Goal: Navigation & Orientation: Find specific page/section

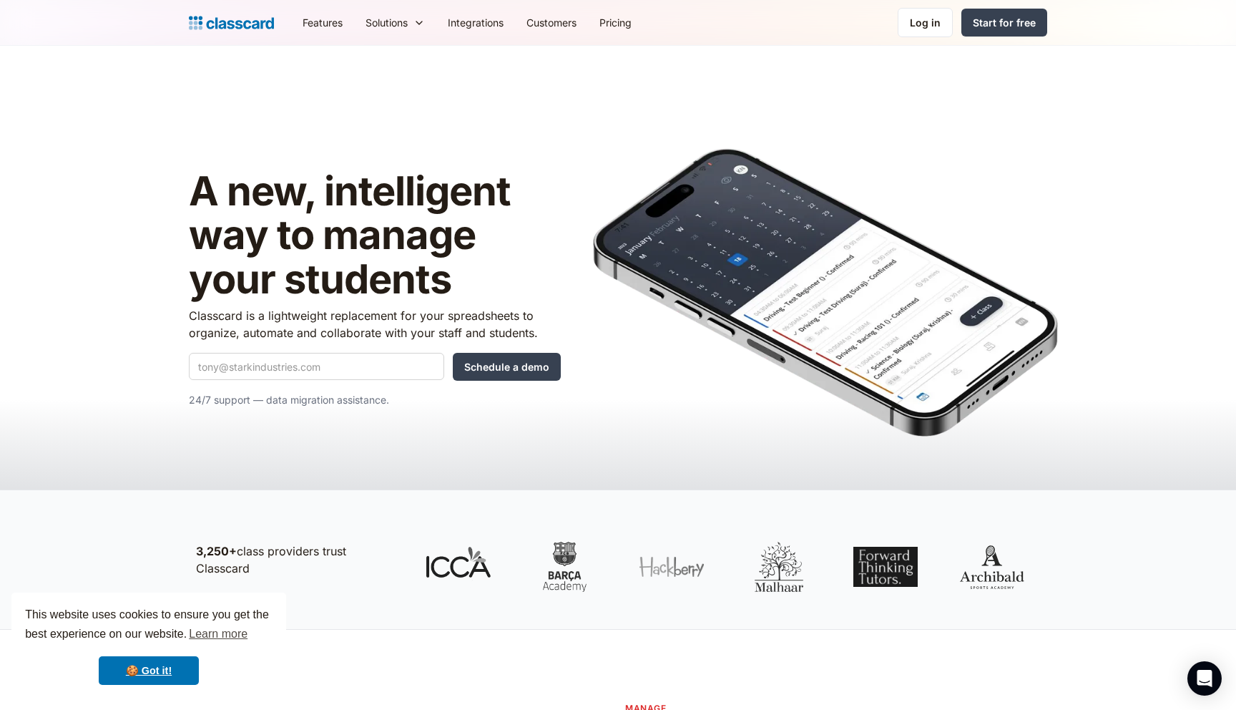
click at [554, 104] on div "A new, intelligent way to manage your students Classcard is a lightweight repla…" at bounding box center [618, 280] width 858 height 383
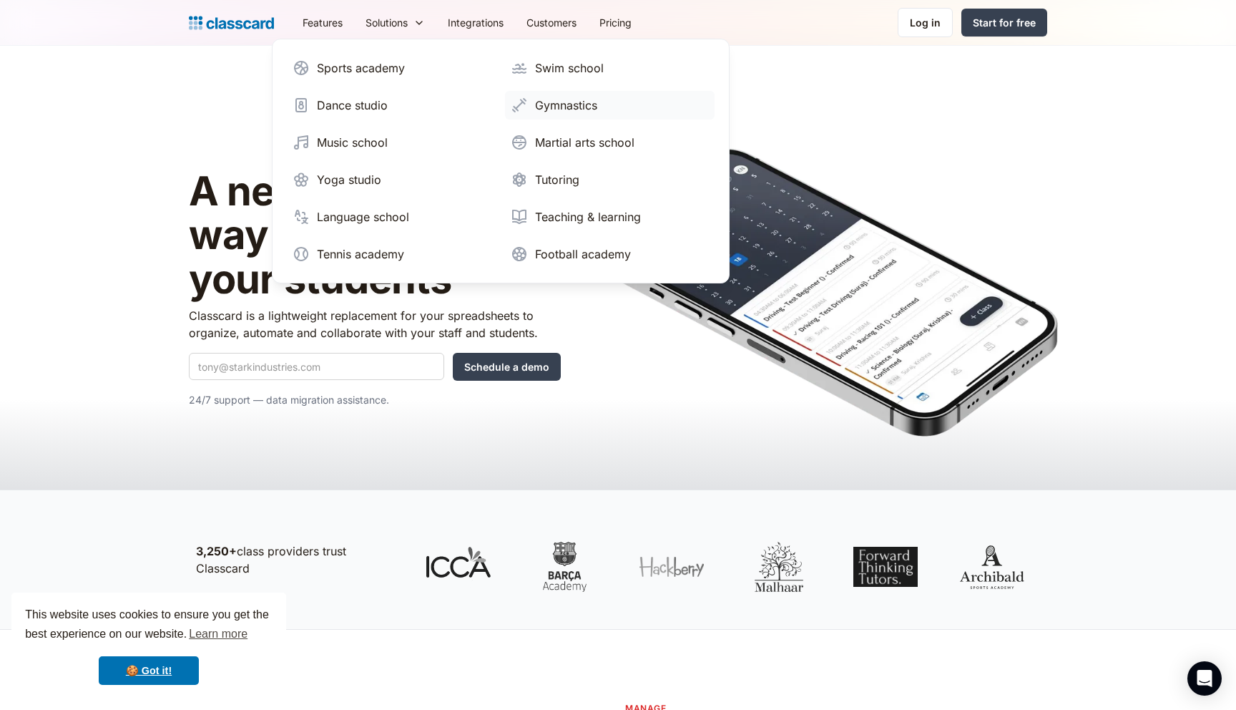
click at [546, 114] on link "Gymnastics" at bounding box center [610, 105] width 210 height 29
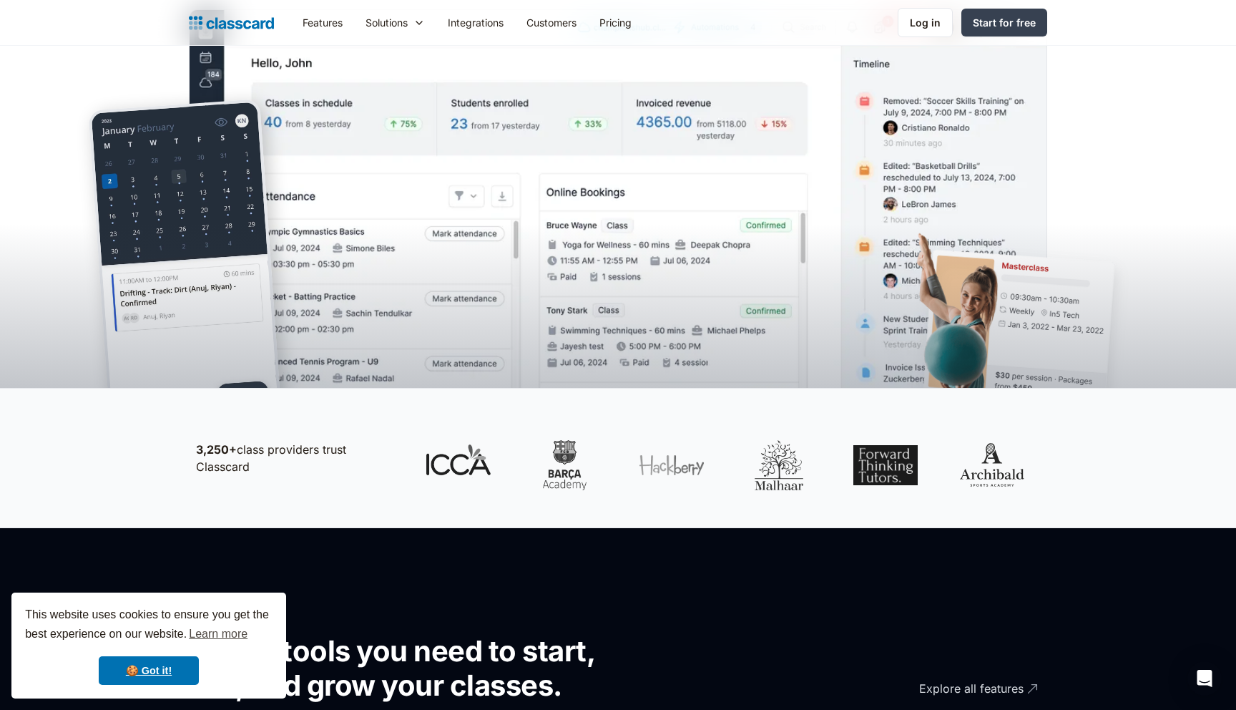
scroll to position [367, 0]
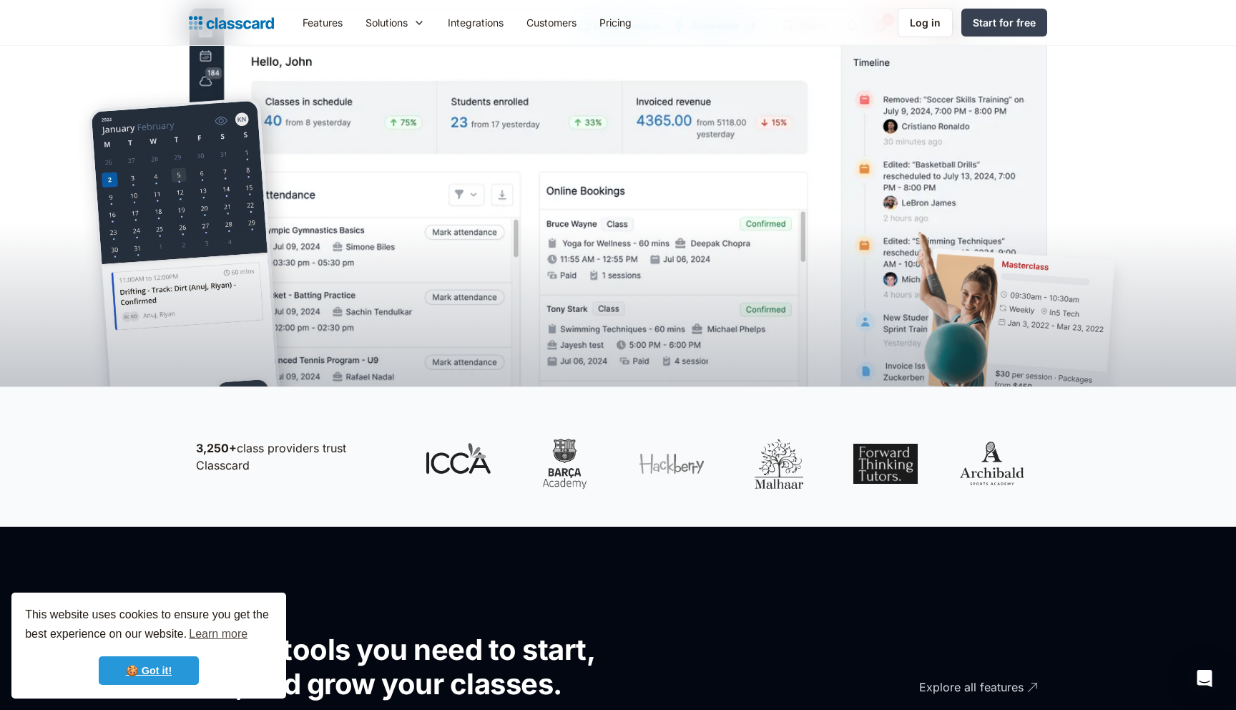
click at [164, 661] on link "🍪 Got it!" at bounding box center [149, 670] width 100 height 29
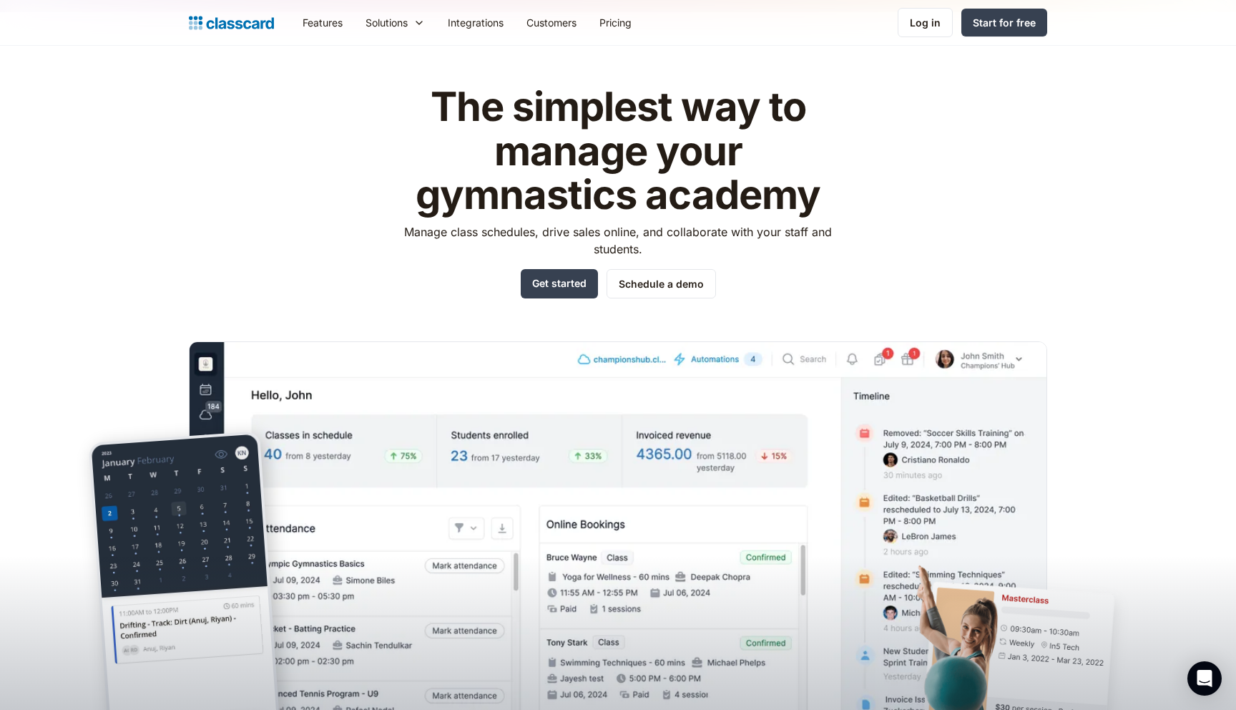
scroll to position [0, 0]
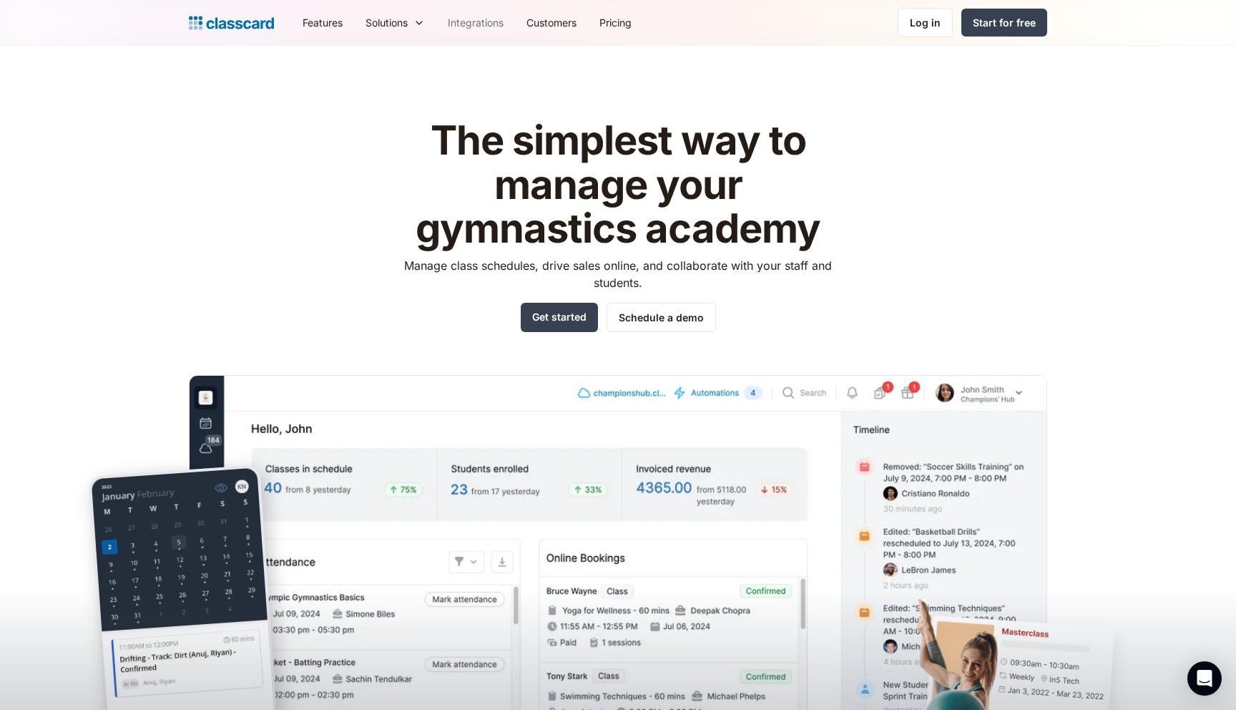
click at [466, 19] on link "Integrations" at bounding box center [475, 22] width 79 height 32
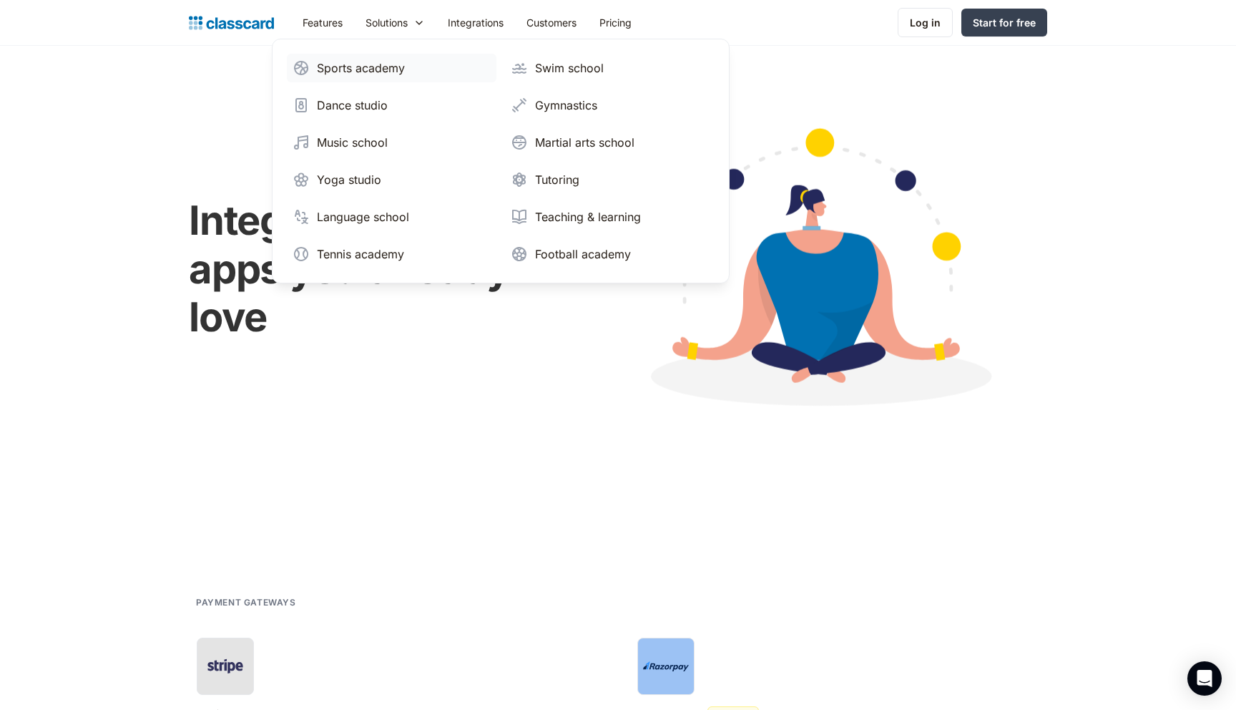
click at [360, 81] on link "Sports academy" at bounding box center [392, 68] width 210 height 29
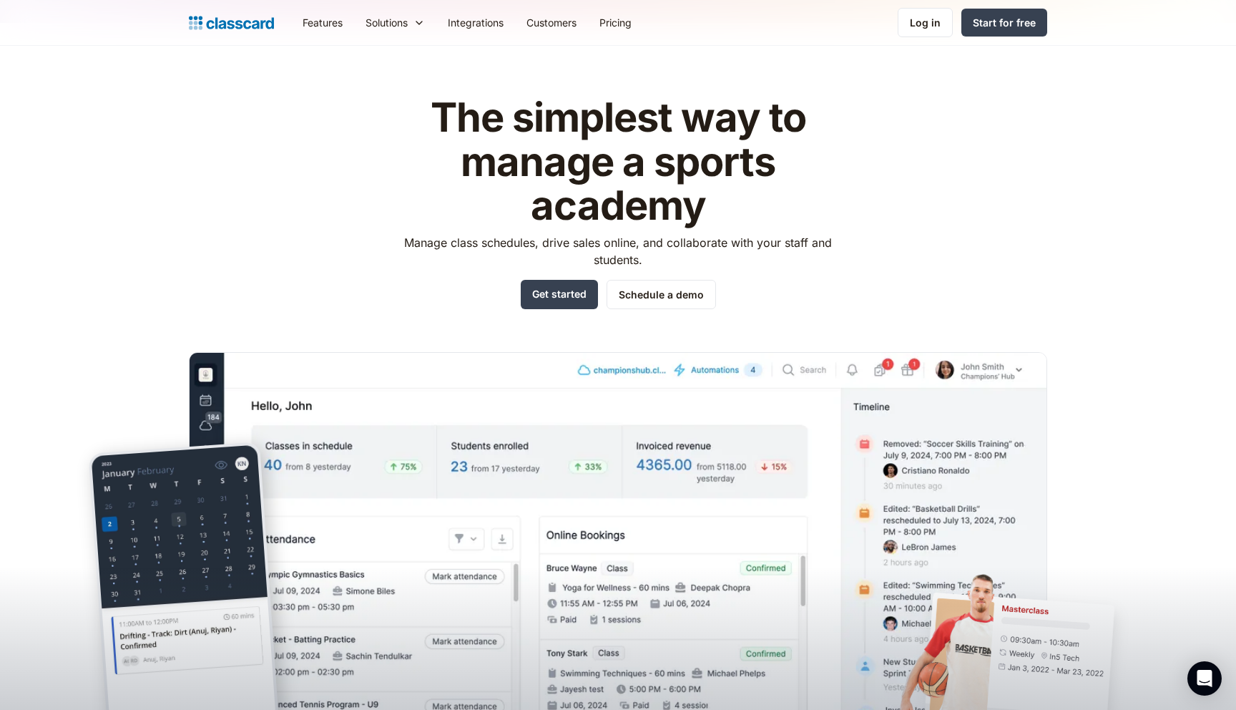
scroll to position [18, 0]
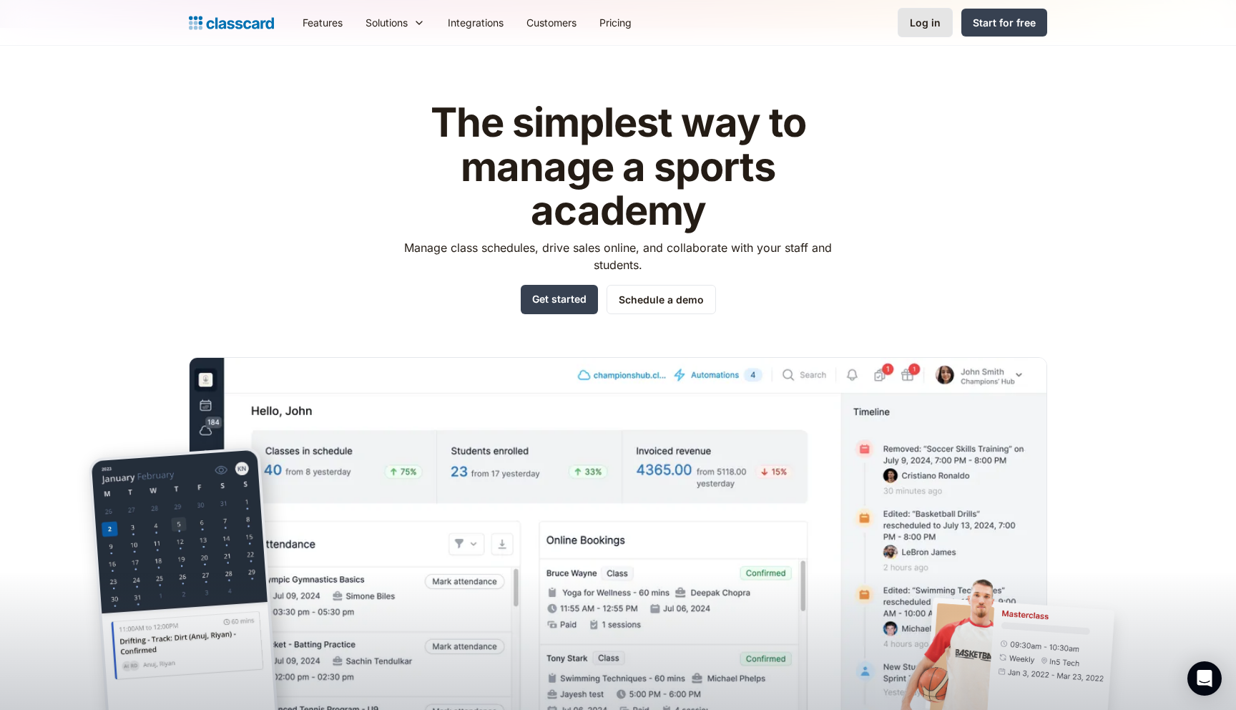
click at [926, 23] on div "Log in" at bounding box center [925, 22] width 31 height 15
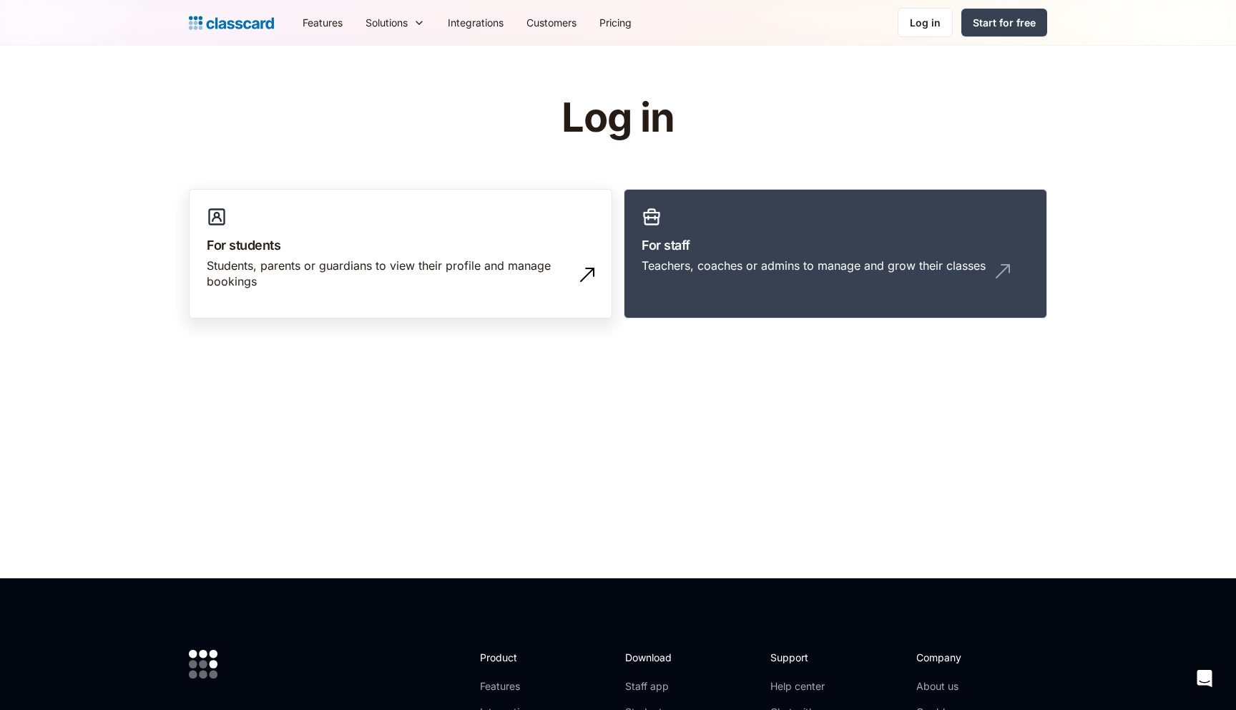
click at [312, 285] on div "Students, parents or guardians to view their profile and manage bookings" at bounding box center [386, 273] width 359 height 32
